Goal: Task Accomplishment & Management: Use online tool/utility

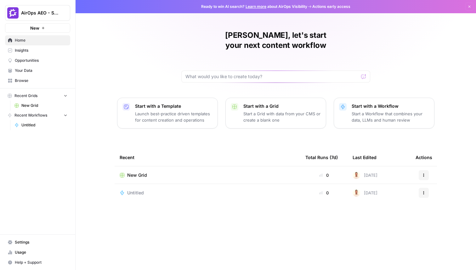
click at [28, 63] on span "Opportunities" at bounding box center [41, 61] width 53 height 6
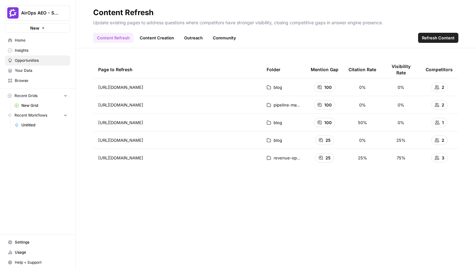
click at [329, 88] on span "100" at bounding box center [328, 87] width 8 height 6
click at [325, 108] on div "100" at bounding box center [324, 104] width 21 height 9
click at [156, 41] on link "Content Creation" at bounding box center [157, 38] width 42 height 10
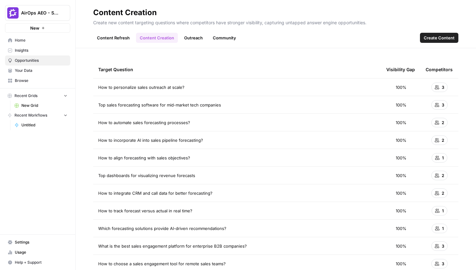
click at [163, 88] on span "How to personalize sales outreach at scale?" at bounding box center [141, 87] width 86 height 6
click at [163, 107] on span "Top sales forecasting software for mid-market tech companies" at bounding box center [159, 105] width 123 height 6
click at [159, 125] on span "How to automate sales forecasting processes?" at bounding box center [144, 122] width 92 height 6
click at [186, 38] on link "Outreach" at bounding box center [193, 38] width 26 height 10
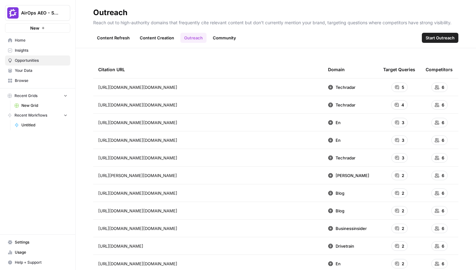
click at [399, 86] on icon at bounding box center [397, 87] width 4 height 4
click at [436, 89] on div "6" at bounding box center [439, 86] width 16 height 9
click at [223, 37] on link "Community" at bounding box center [224, 38] width 31 height 10
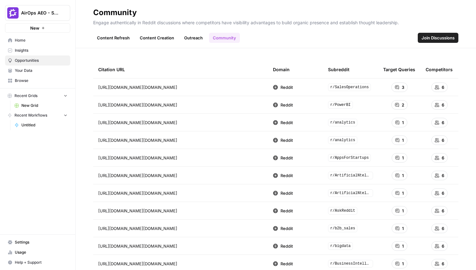
click at [399, 85] on div "3" at bounding box center [399, 86] width 16 height 9
click at [435, 85] on icon at bounding box center [437, 87] width 4 height 4
click at [404, 88] on div "3" at bounding box center [399, 86] width 16 height 9
click at [392, 116] on td "1" at bounding box center [399, 122] width 42 height 17
click at [188, 86] on icon "Go to page https://www.reddit.com/r/SalesOperations/comments/1efycgi?utm_source…" at bounding box center [185, 86] width 3 height 3
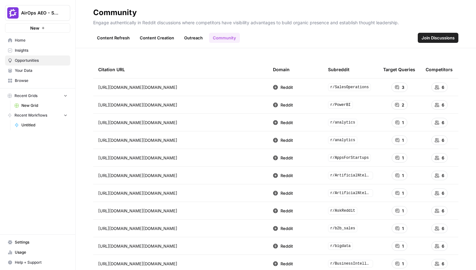
click at [196, 38] on link "Outreach" at bounding box center [193, 38] width 26 height 10
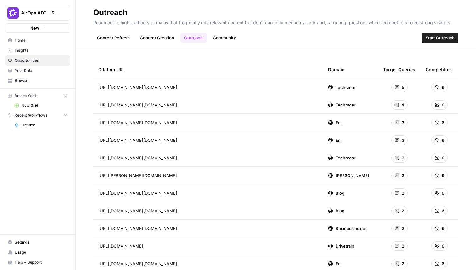
click at [154, 40] on link "Content Creation" at bounding box center [157, 38] width 42 height 10
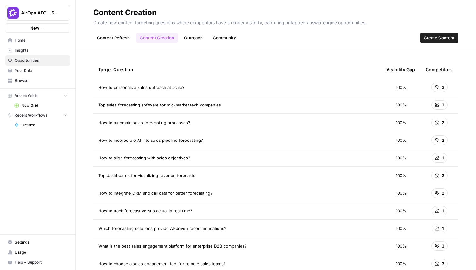
click at [116, 41] on link "Content Refresh" at bounding box center [113, 38] width 40 height 10
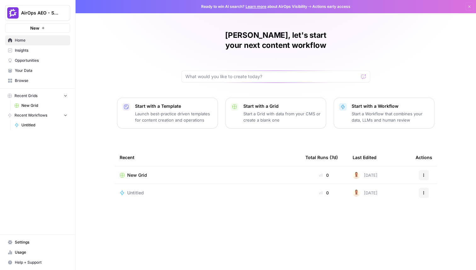
click at [20, 53] on span "Insights" at bounding box center [41, 51] width 53 height 6
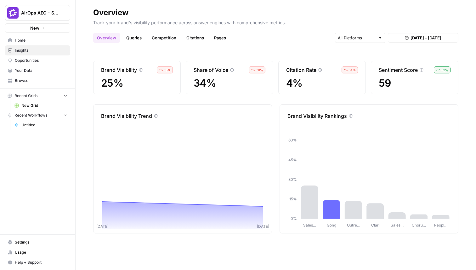
click at [25, 37] on span "Home" at bounding box center [41, 40] width 53 height 6
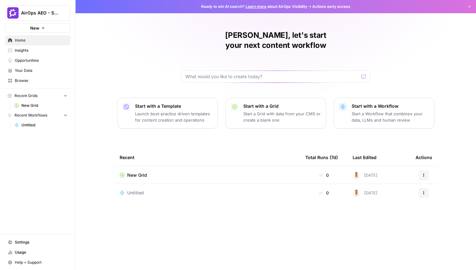
click at [51, 31] on button "New" at bounding box center [37, 27] width 65 height 9
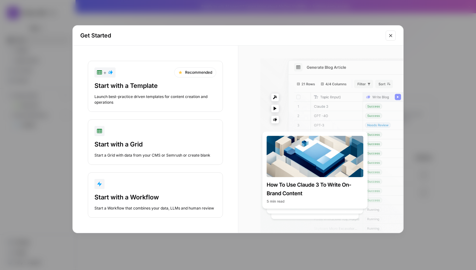
click at [154, 245] on div "Get Started + Recommended Start with a Template Launch best-practice driven tem…" at bounding box center [238, 135] width 476 height 270
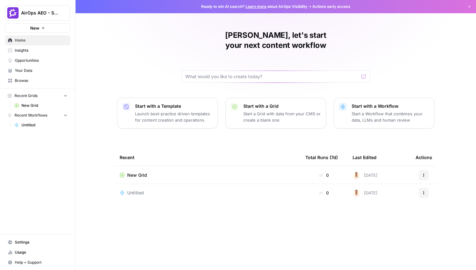
click at [23, 55] on link "Opportunities" at bounding box center [37, 60] width 65 height 10
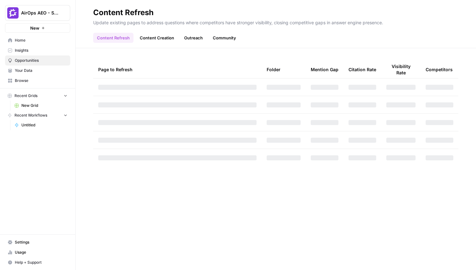
click at [26, 49] on span "Insights" at bounding box center [41, 51] width 53 height 6
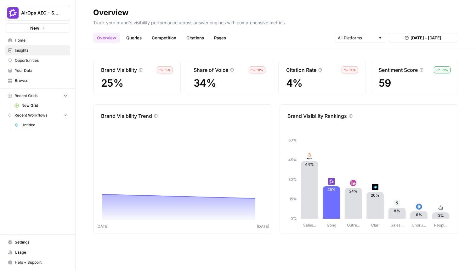
click at [38, 58] on span "Opportunities" at bounding box center [41, 61] width 53 height 6
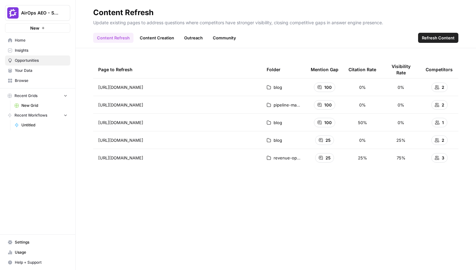
click at [161, 40] on link "Content Creation" at bounding box center [157, 38] width 42 height 10
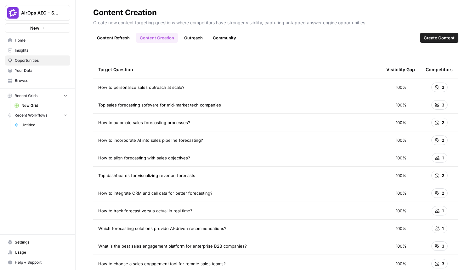
click at [188, 36] on link "Outreach" at bounding box center [193, 38] width 26 height 10
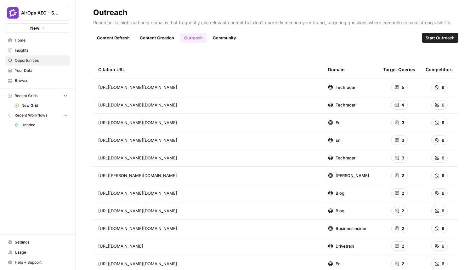
click at [226, 36] on link "Community" at bounding box center [224, 38] width 31 height 10
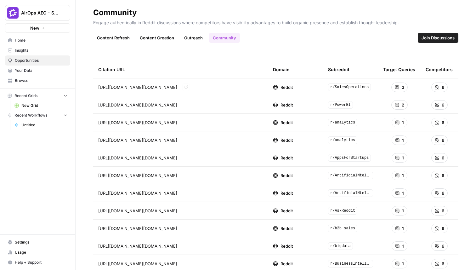
click at [117, 39] on link "Content Refresh" at bounding box center [113, 38] width 40 height 10
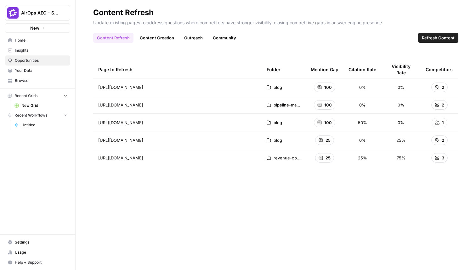
click at [30, 51] on span "Insights" at bounding box center [41, 51] width 53 height 6
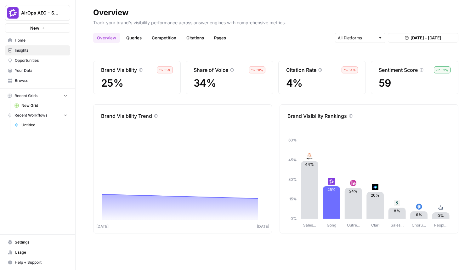
click at [137, 34] on link "Queries" at bounding box center [133, 38] width 23 height 10
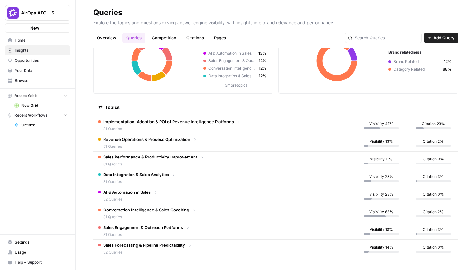
click at [297, 127] on td "Implementation, Adoption & ROI of Revenue Intelligence Platforms 31 Queries" at bounding box center [223, 124] width 261 height 17
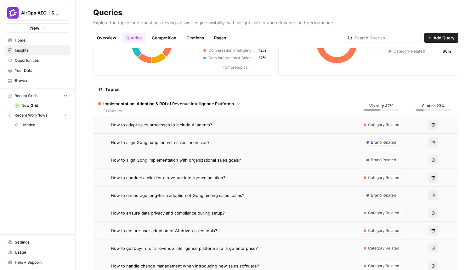
click at [297, 106] on td "Implementation, Adoption & ROI of Revenue Intelligence Platforms 31 Queries" at bounding box center [223, 106] width 261 height 17
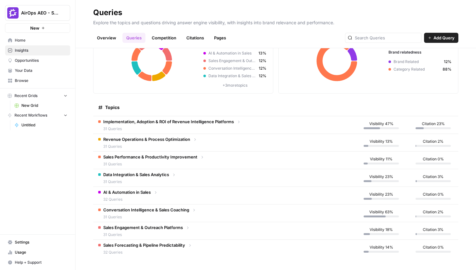
click at [297, 130] on td "Implementation, Adoption & ROI of Revenue Intelligence Platforms 31 Queries" at bounding box center [223, 124] width 261 height 17
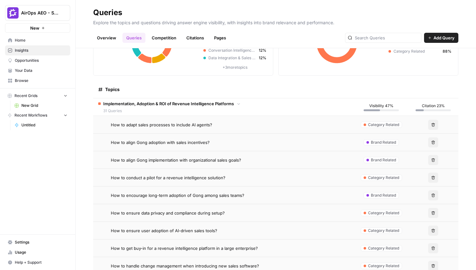
click at [435, 124] on icon "button" at bounding box center [433, 125] width 4 height 4
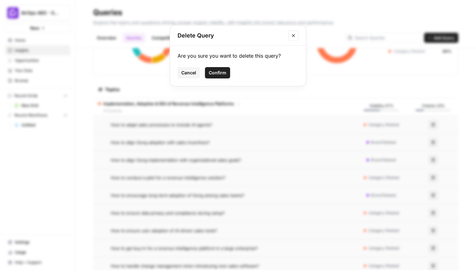
click at [221, 73] on span "Confirm" at bounding box center [218, 73] width 18 height 6
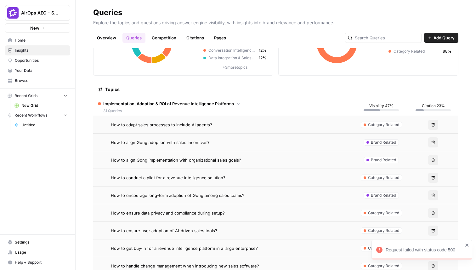
click at [372, 123] on span "Category Related" at bounding box center [383, 125] width 31 height 6
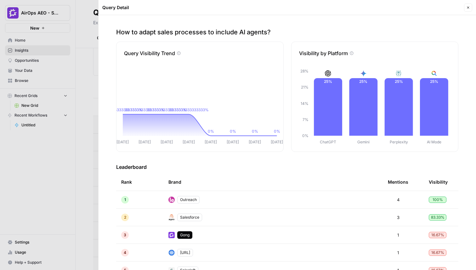
click at [467, 8] on icon "button" at bounding box center [468, 8] width 4 height 4
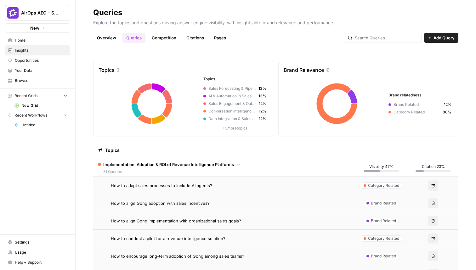
click at [39, 57] on link "Opportunities" at bounding box center [37, 60] width 65 height 10
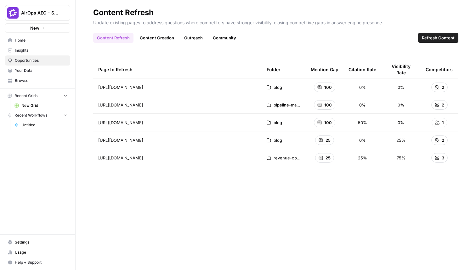
click at [21, 106] on span "New Grid" at bounding box center [44, 106] width 46 height 6
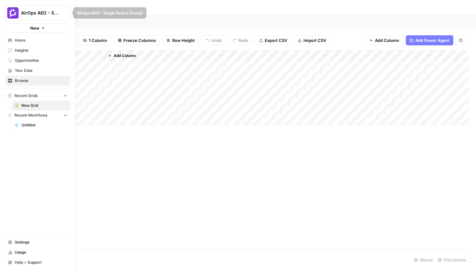
click at [12, 38] on icon at bounding box center [10, 40] width 4 height 4
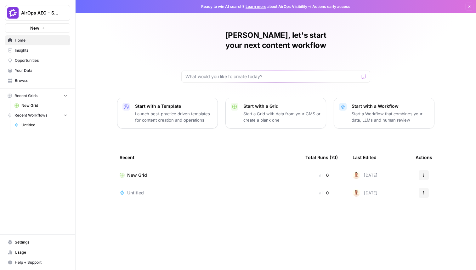
click at [404, 36] on div "[PERSON_NAME], let's start your next content workflow Start with a Template Lau…" at bounding box center [276, 135] width 400 height 270
drag, startPoint x: 176, startPoint y: 19, endPoint x: 371, endPoint y: 213, distance: 275.1
click at [371, 213] on div "[PERSON_NAME], let's start your next content workflow Start with a Template Lau…" at bounding box center [276, 135] width 400 height 270
click at [371, 213] on div "Recent Total Runs (7d) Last Edited Actions New Grid 0 [DATE] Actions Untitled 0…" at bounding box center [276, 204] width 322 height 111
click at [182, 41] on div "[PERSON_NAME], let's start your next content workflow" at bounding box center [275, 56] width 189 height 52
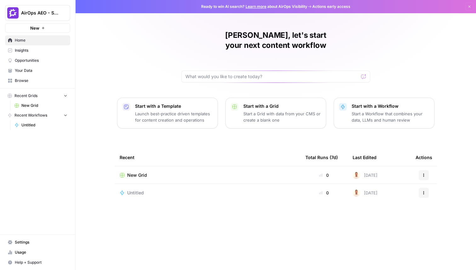
click at [39, 72] on span "Your Data" at bounding box center [41, 71] width 53 height 6
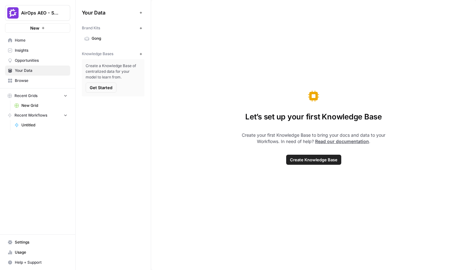
click at [99, 90] on span "Get Started" at bounding box center [101, 87] width 23 height 6
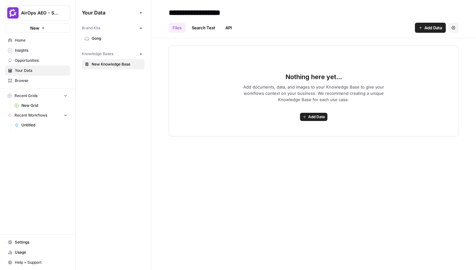
click at [441, 32] on button "Add Data" at bounding box center [430, 28] width 31 height 10
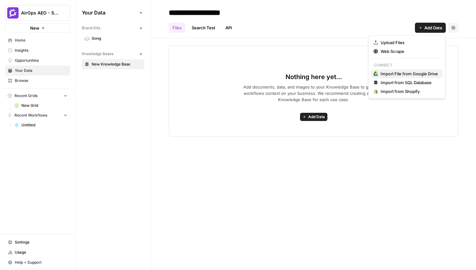
click at [409, 72] on span "Import File from Google Drive" at bounding box center [409, 74] width 57 height 6
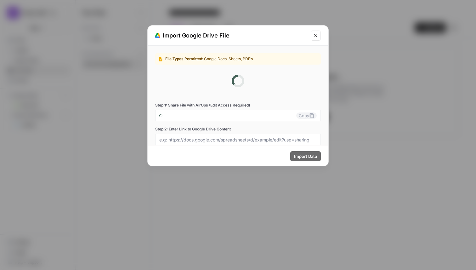
type input "aeo-single-brand-gong-0-of6t5u@airops.iam.gserviceaccount.com"
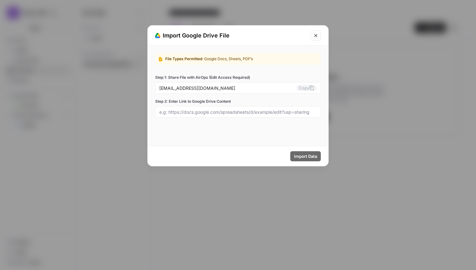
click at [316, 37] on icon "Close modal" at bounding box center [315, 35] width 5 height 5
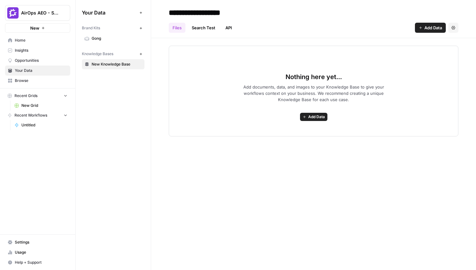
click at [209, 31] on link "Search Test" at bounding box center [203, 28] width 31 height 10
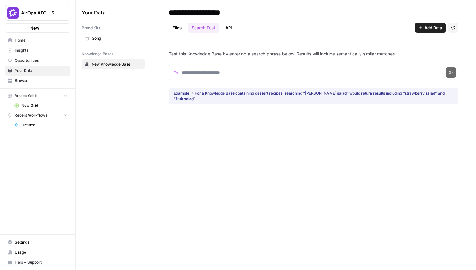
click at [234, 31] on link "API" at bounding box center [229, 28] width 14 height 10
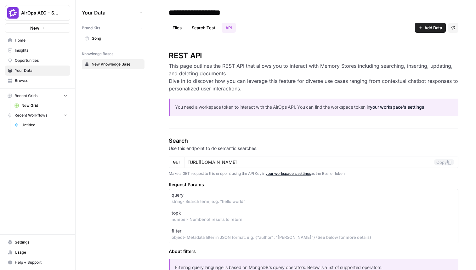
click at [204, 33] on header "**********" at bounding box center [313, 19] width 325 height 38
click at [196, 25] on link "Search Test" at bounding box center [203, 28] width 31 height 10
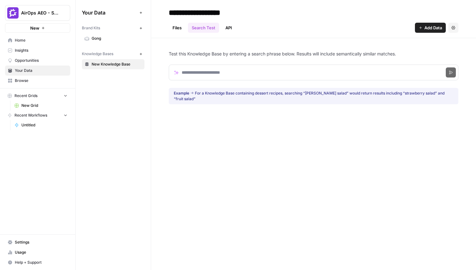
click at [178, 27] on link "Files" at bounding box center [177, 28] width 17 height 10
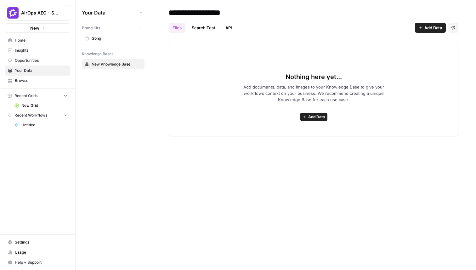
click at [209, 29] on link "Search Test" at bounding box center [203, 28] width 31 height 10
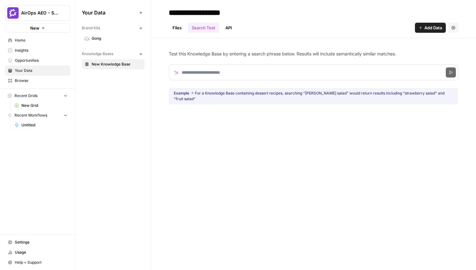
click at [30, 62] on span "Opportunities" at bounding box center [41, 61] width 53 height 6
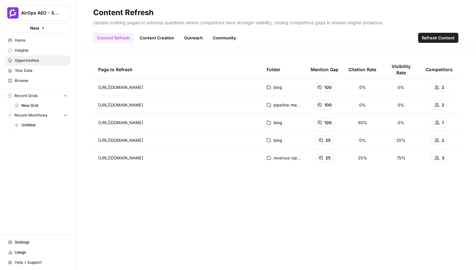
click at [34, 51] on span "Insights" at bounding box center [41, 51] width 53 height 6
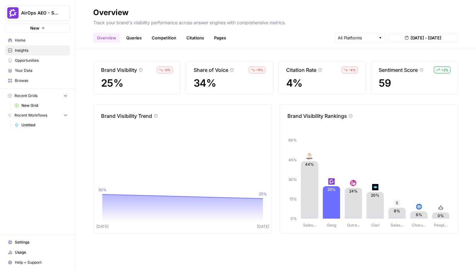
click at [45, 42] on span "Home" at bounding box center [41, 40] width 53 height 6
